Goal: Task Accomplishment & Management: Use online tool/utility

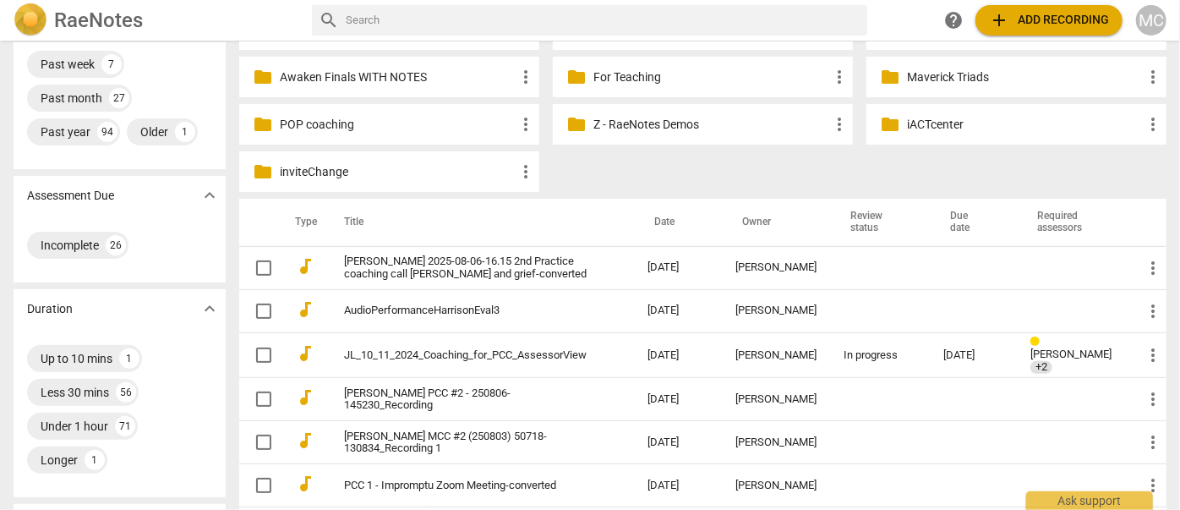
scroll to position [230, 0]
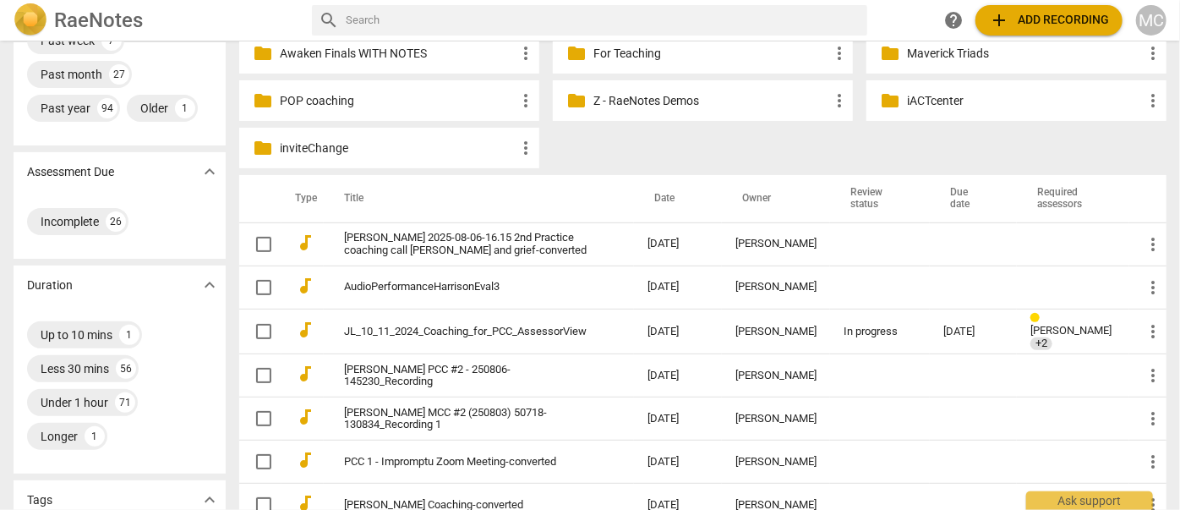
click at [1066, 25] on span "add Add recording" at bounding box center [1049, 20] width 120 height 20
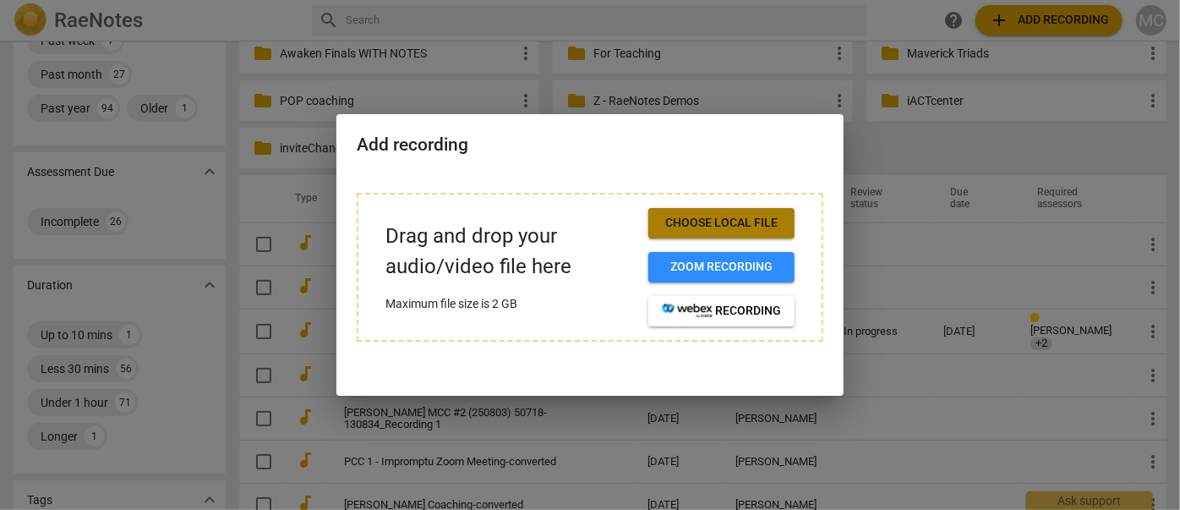
click at [714, 221] on span "Choose local file" at bounding box center [721, 223] width 119 height 17
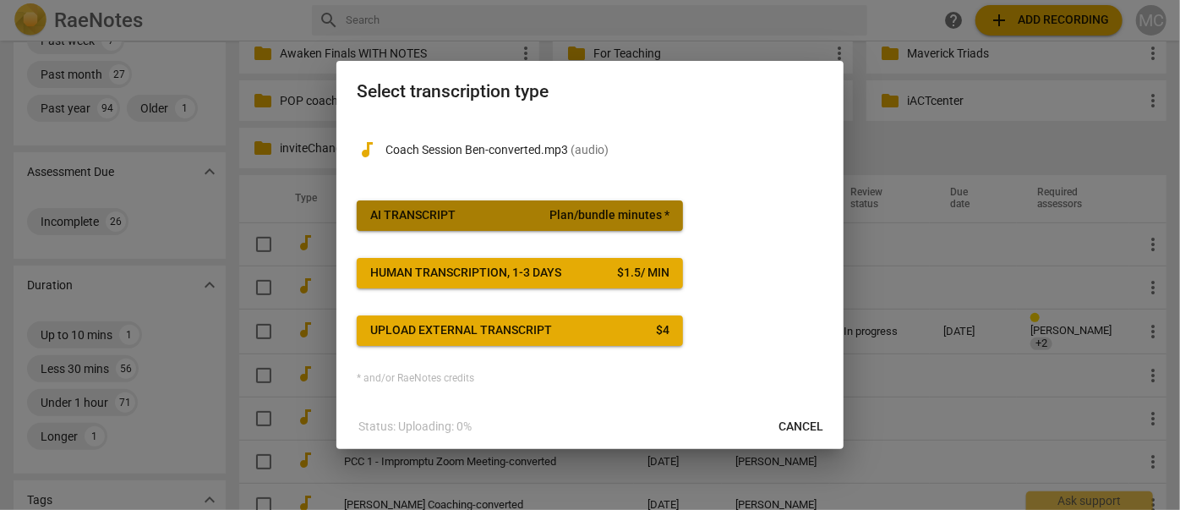
click at [541, 225] on button "AI Transcript Plan/bundle minutes *" at bounding box center [520, 215] width 326 height 30
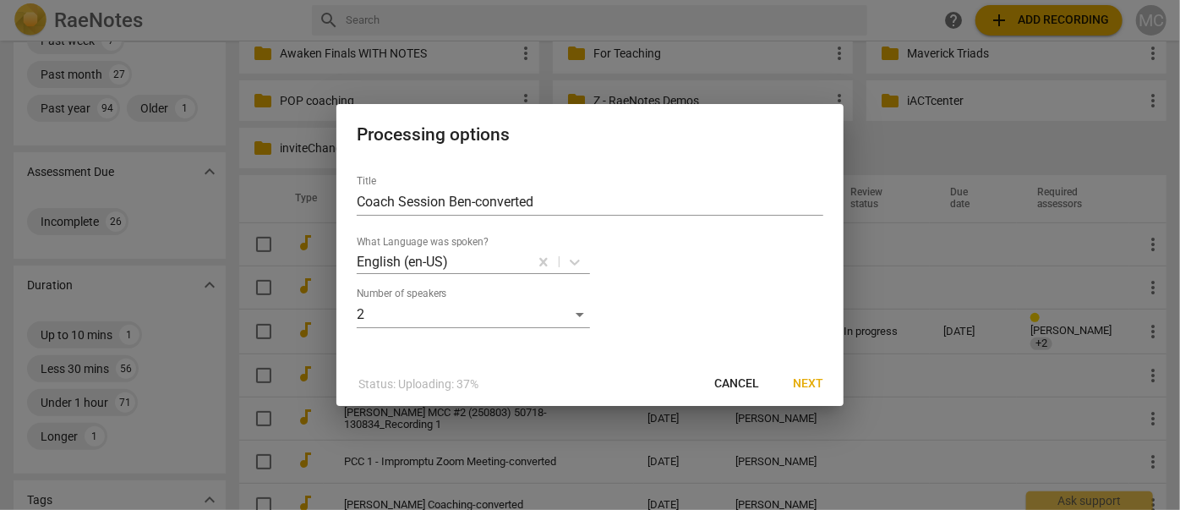
click at [832, 383] on button "Next" at bounding box center [808, 384] width 57 height 30
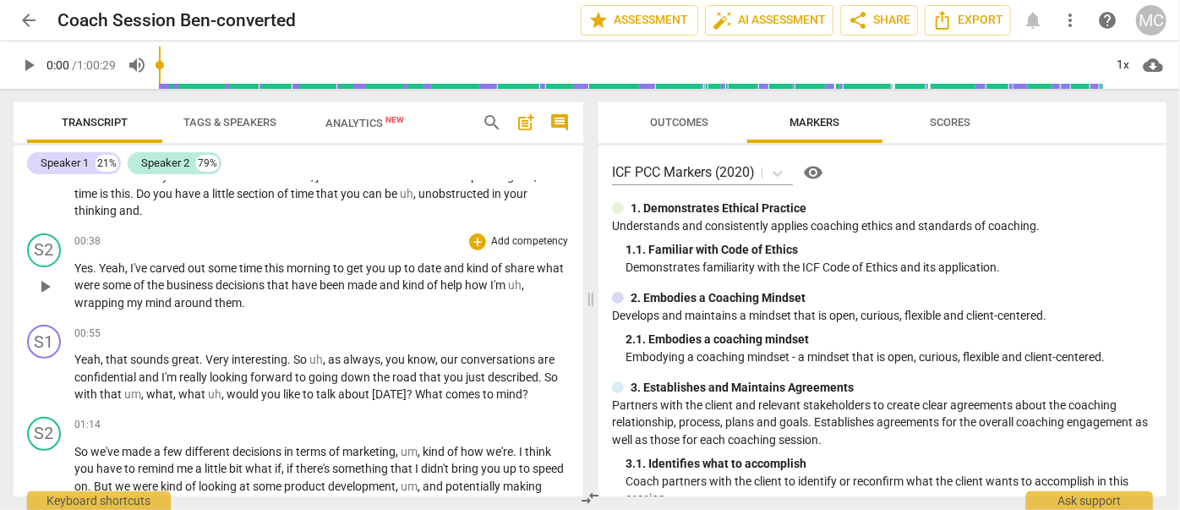
scroll to position [307, 0]
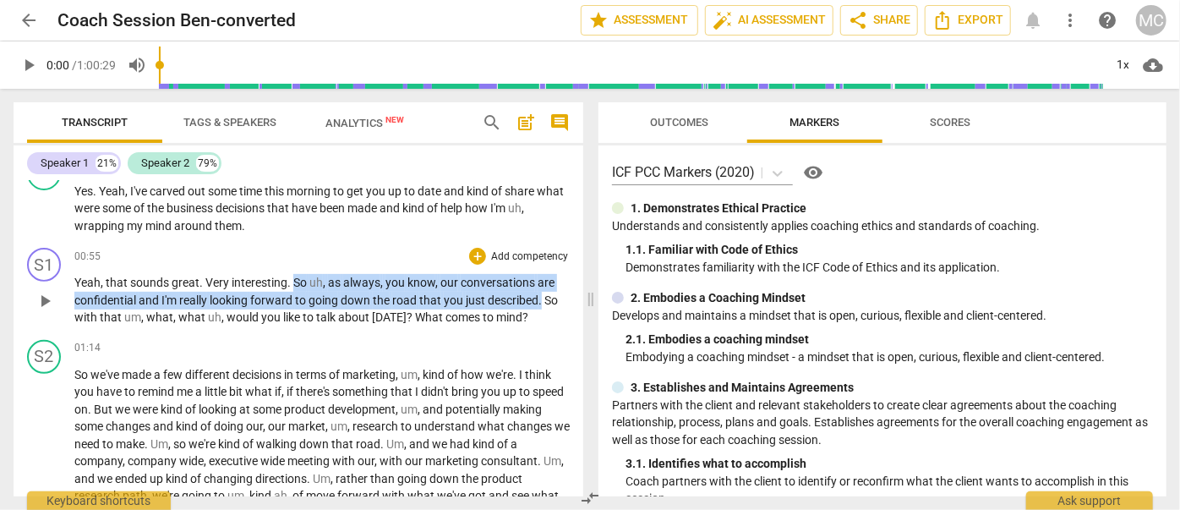
drag, startPoint x: 292, startPoint y: 280, endPoint x: 542, endPoint y: 291, distance: 250.5
click at [542, 291] on p "Yeah , that sounds great . Very interesting . So uh , as always , you know , ou…" at bounding box center [321, 300] width 495 height 52
copy p "So uh , as always , you know , our conversations are confidential and I'm reall…"
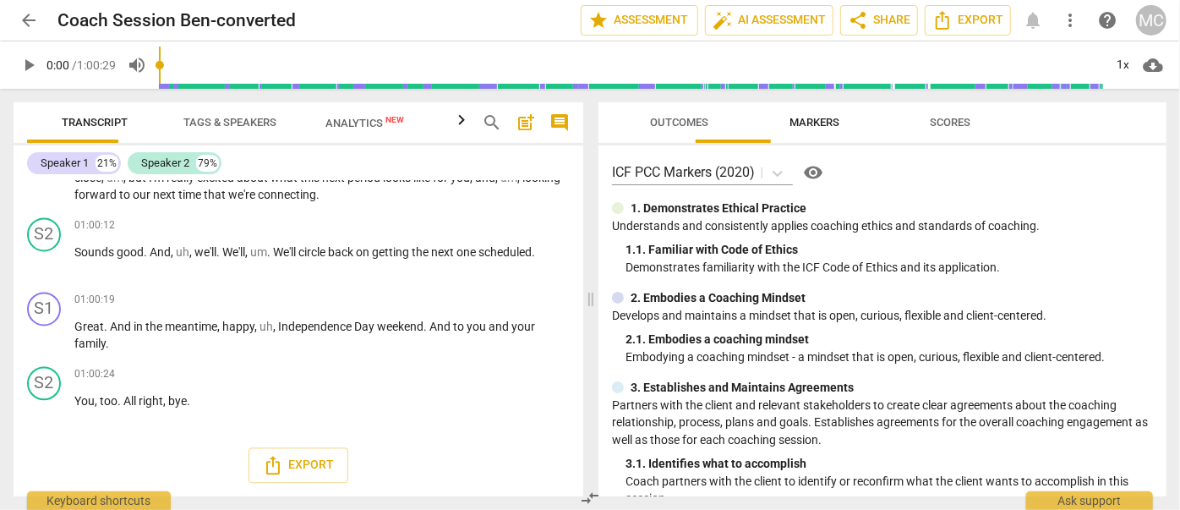
scroll to position [11593, 0]
click at [47, 26] on div "arrow_back Coach Session Ben-converted edit star Assessment auto_fix_high AI As…" at bounding box center [590, 20] width 1153 height 30
click at [18, 20] on span "arrow_back" at bounding box center [29, 20] width 30 height 20
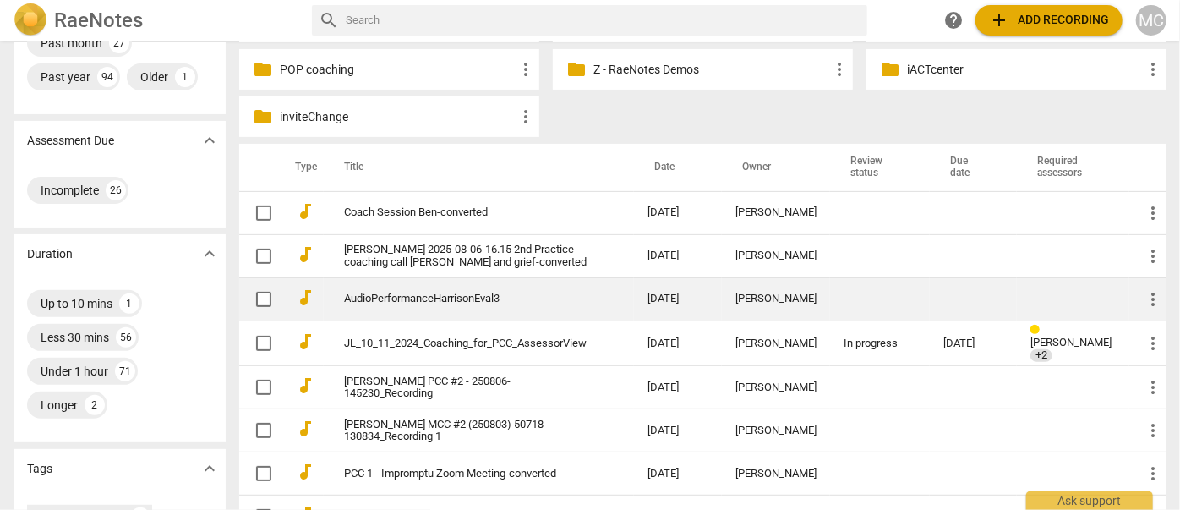
scroll to position [307, 0]
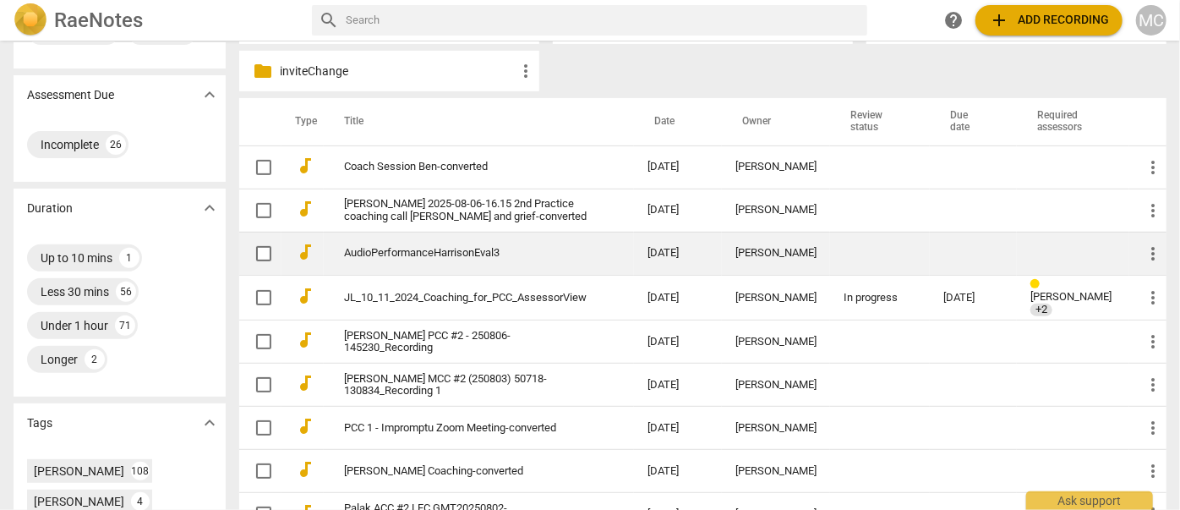
click at [367, 260] on link "AudioPerformanceHarrisonEval3" at bounding box center [465, 253] width 243 height 13
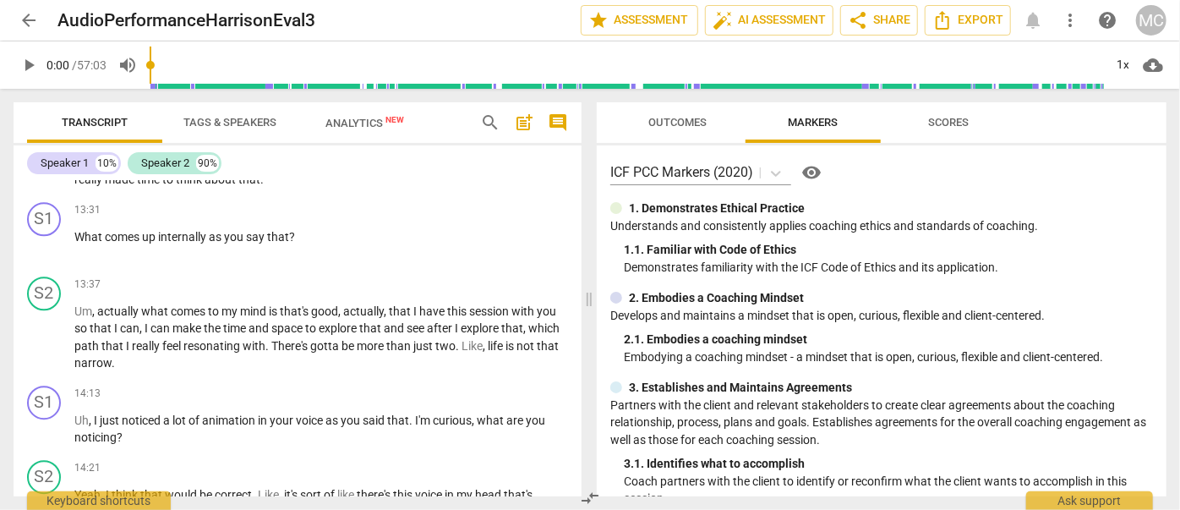
scroll to position [2306, 0]
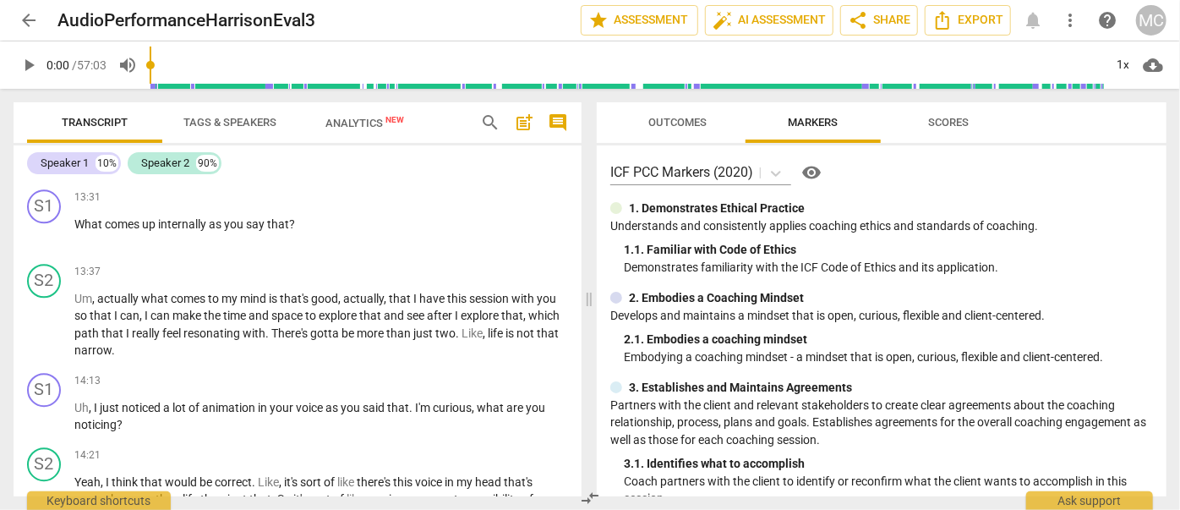
click at [31, 22] on span "arrow_back" at bounding box center [29, 20] width 20 height 20
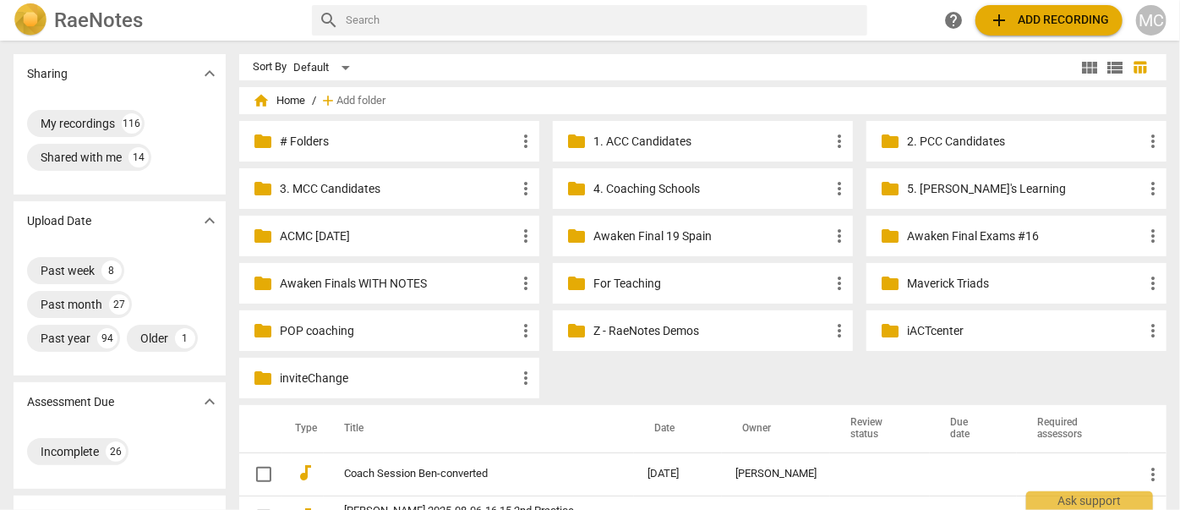
click at [1141, 17] on div "MC" at bounding box center [1151, 20] width 30 height 30
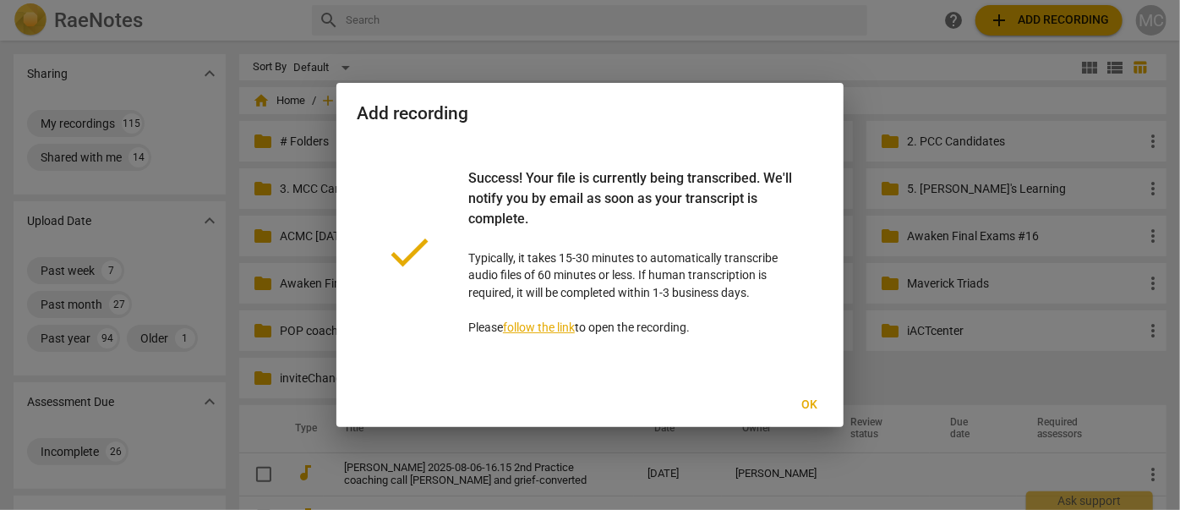
scroll to position [230, 0]
